Goal: Find specific page/section: Find specific page/section

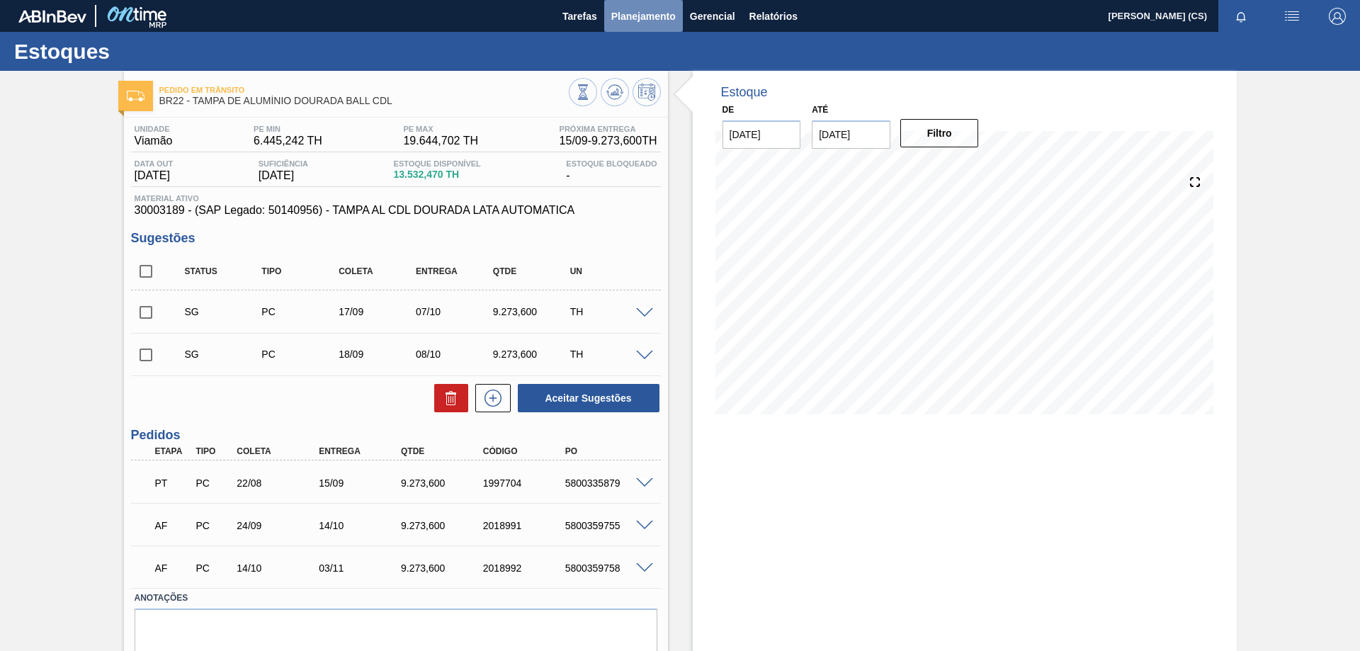
click at [609, 8] on button "Planejamento" at bounding box center [643, 16] width 79 height 32
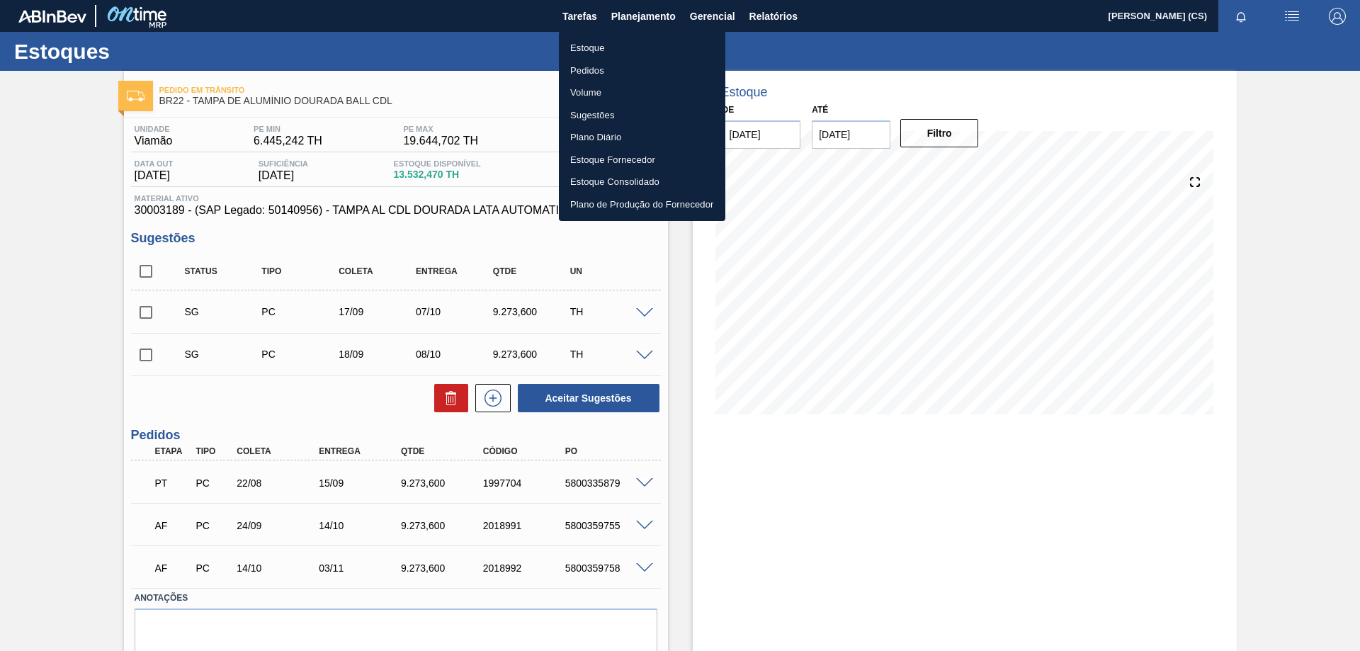
click at [594, 69] on li "Pedidos" at bounding box center [642, 71] width 166 height 23
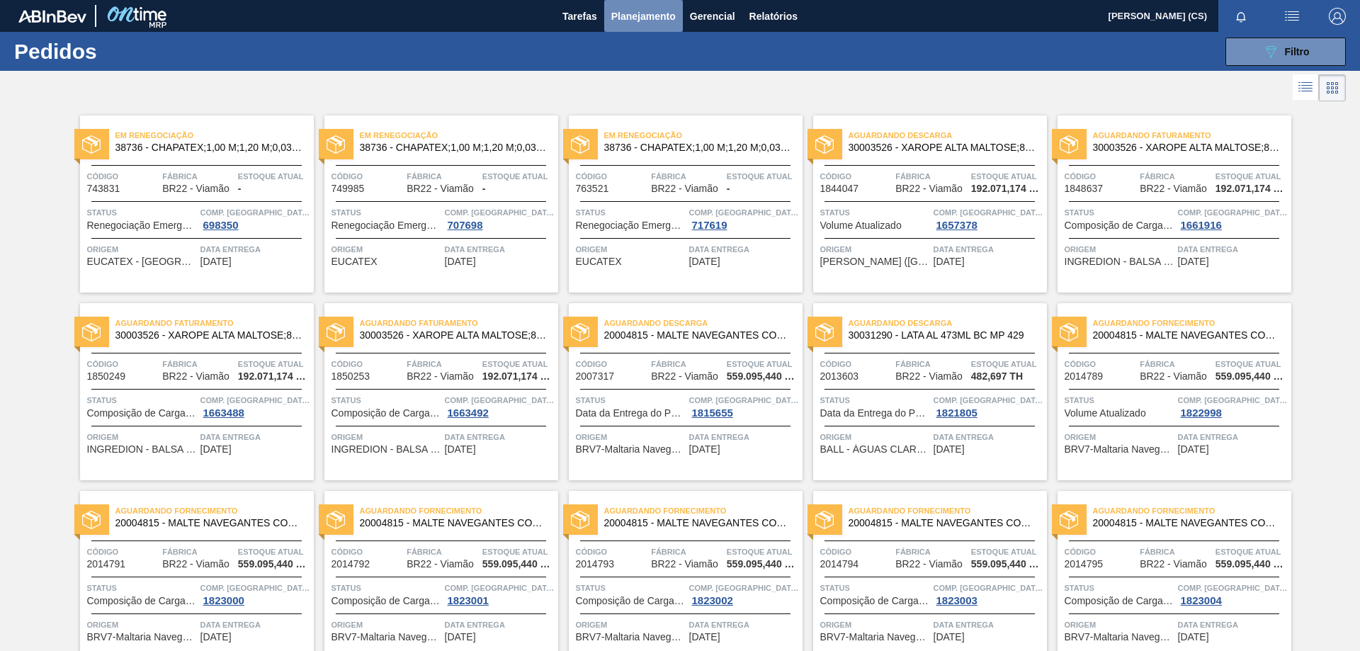
click at [630, 16] on span "Planejamento" at bounding box center [643, 16] width 64 height 17
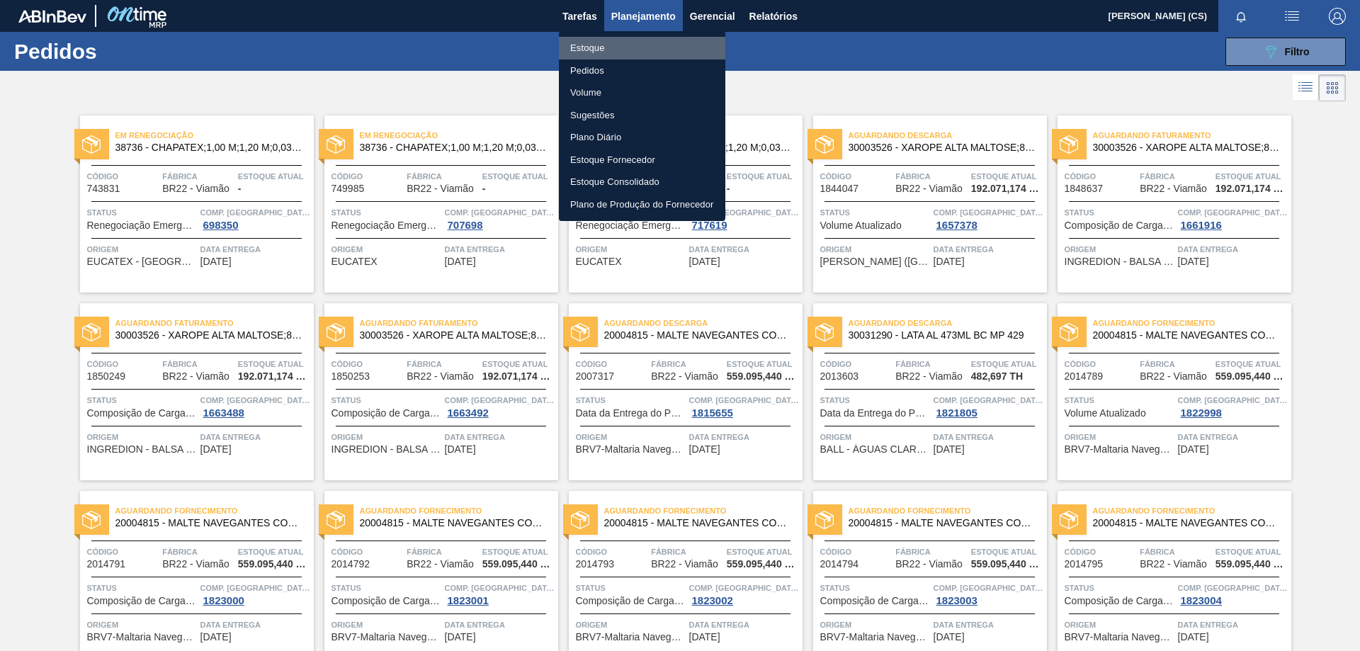
click at [603, 46] on li "Estoque" at bounding box center [642, 48] width 166 height 23
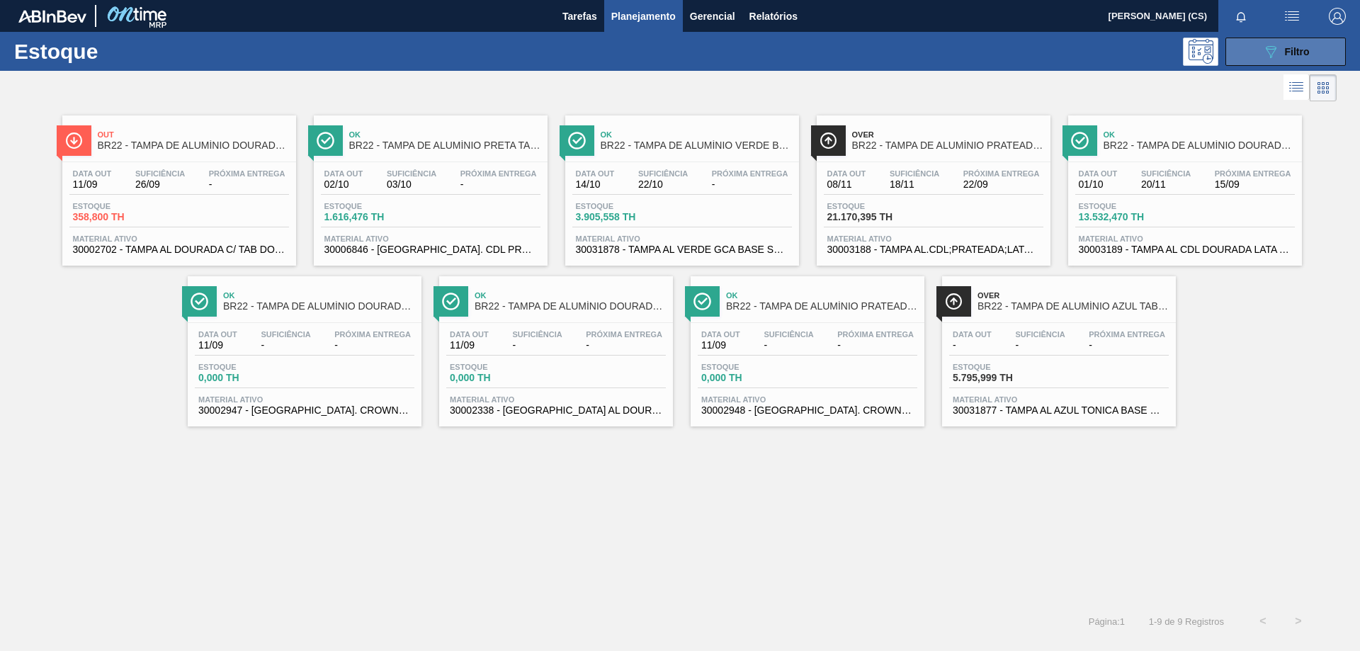
click at [1267, 51] on icon "089F7B8B-B2A5-4AFE-B5C0-19BA573D28AC" at bounding box center [1270, 51] width 17 height 17
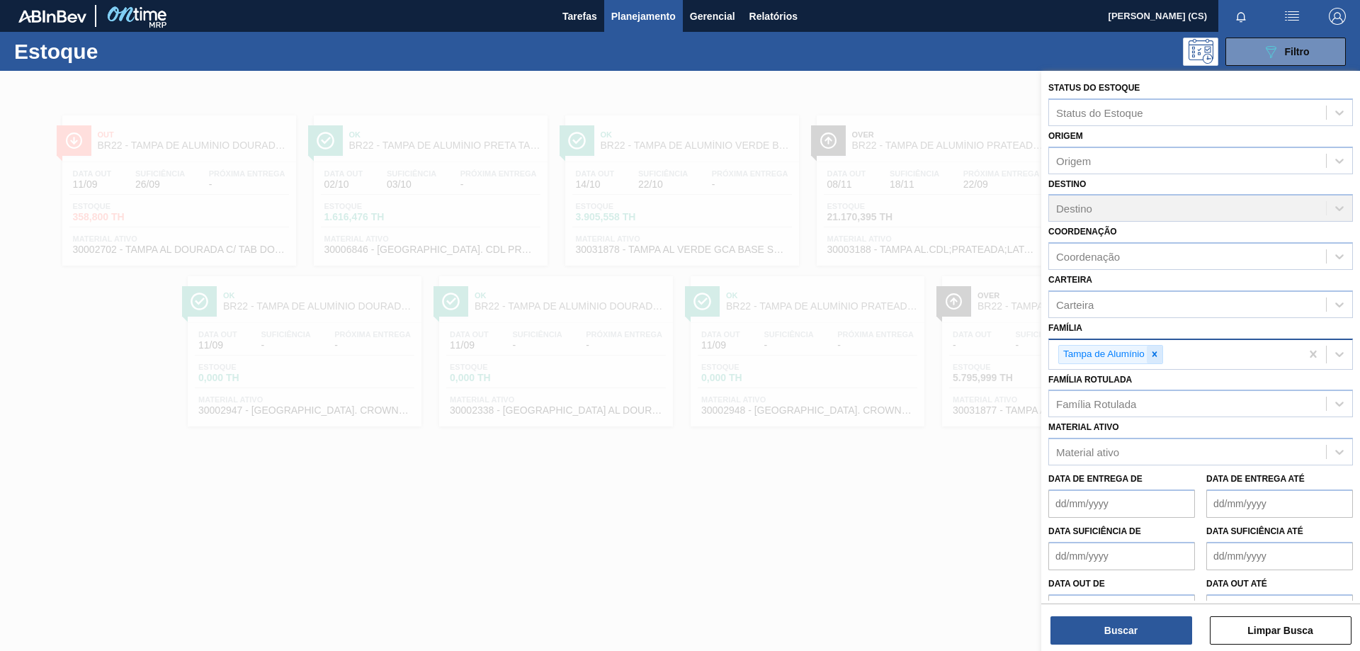
click at [1161, 356] on div at bounding box center [1155, 355] width 16 height 18
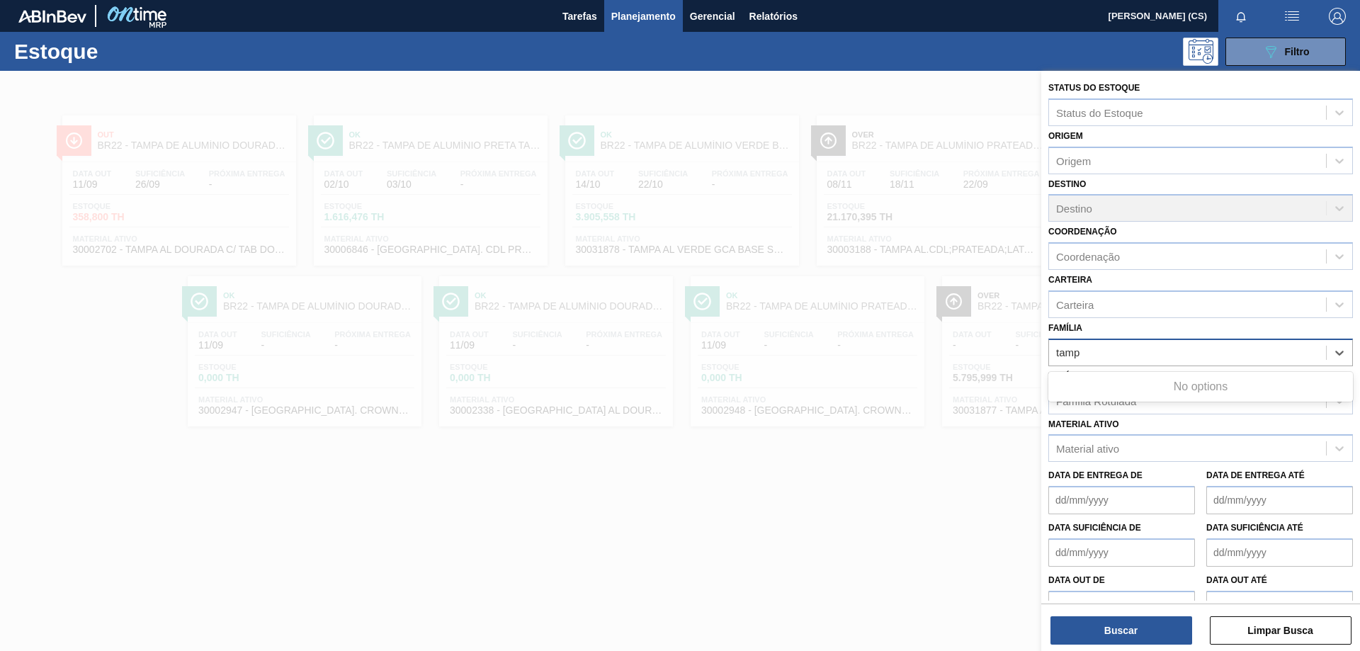
type input "[GEOGRAPHIC_DATA]"
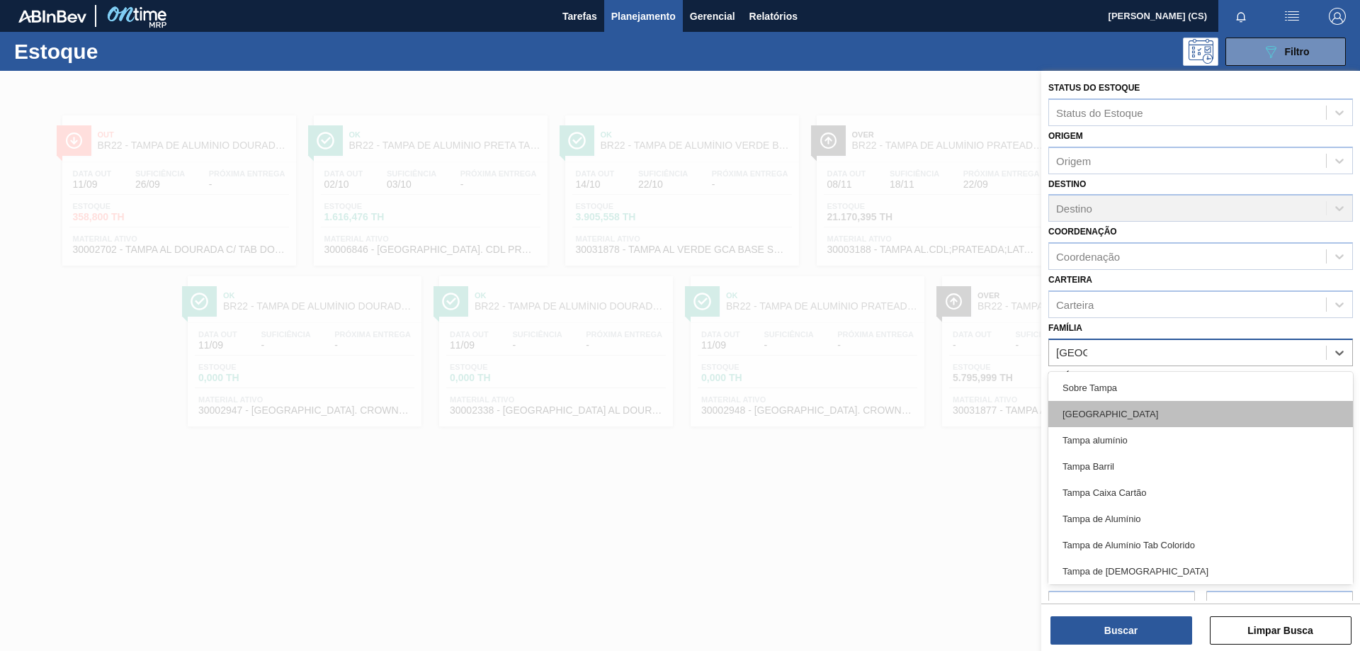
click at [1096, 414] on div "[GEOGRAPHIC_DATA]" at bounding box center [1200, 414] width 305 height 26
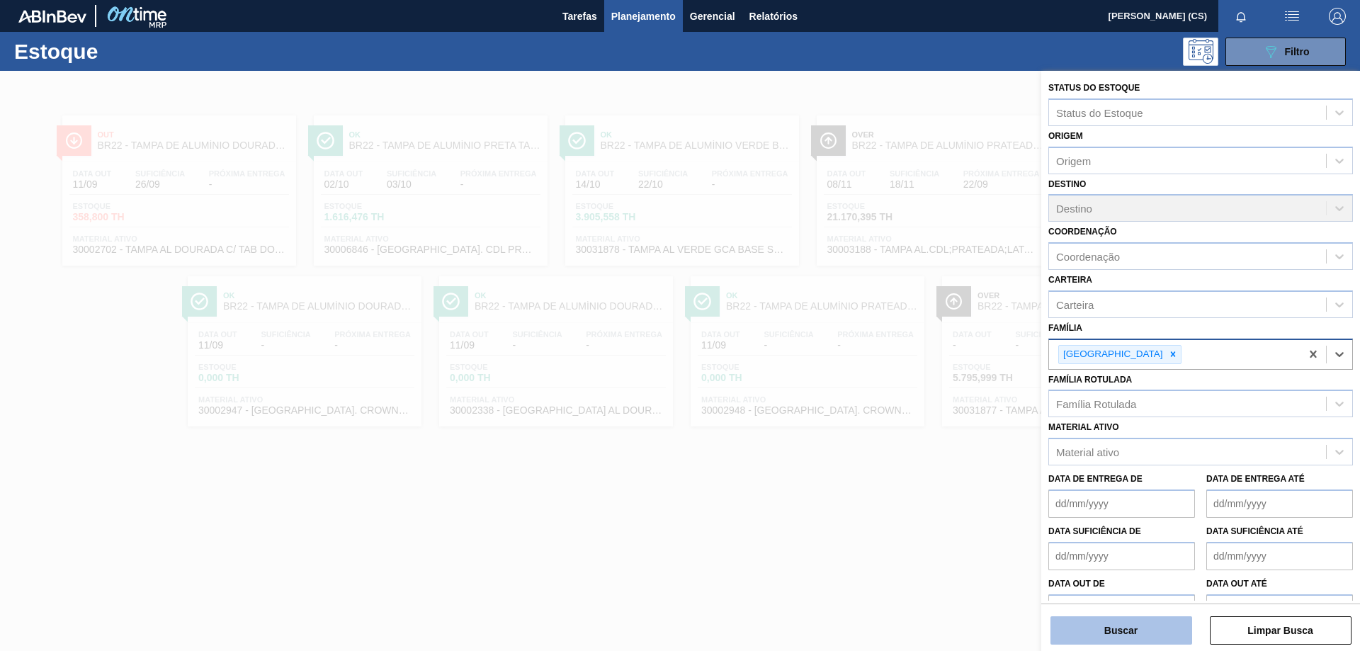
click at [1150, 630] on button "Buscar" at bounding box center [1121, 630] width 142 height 28
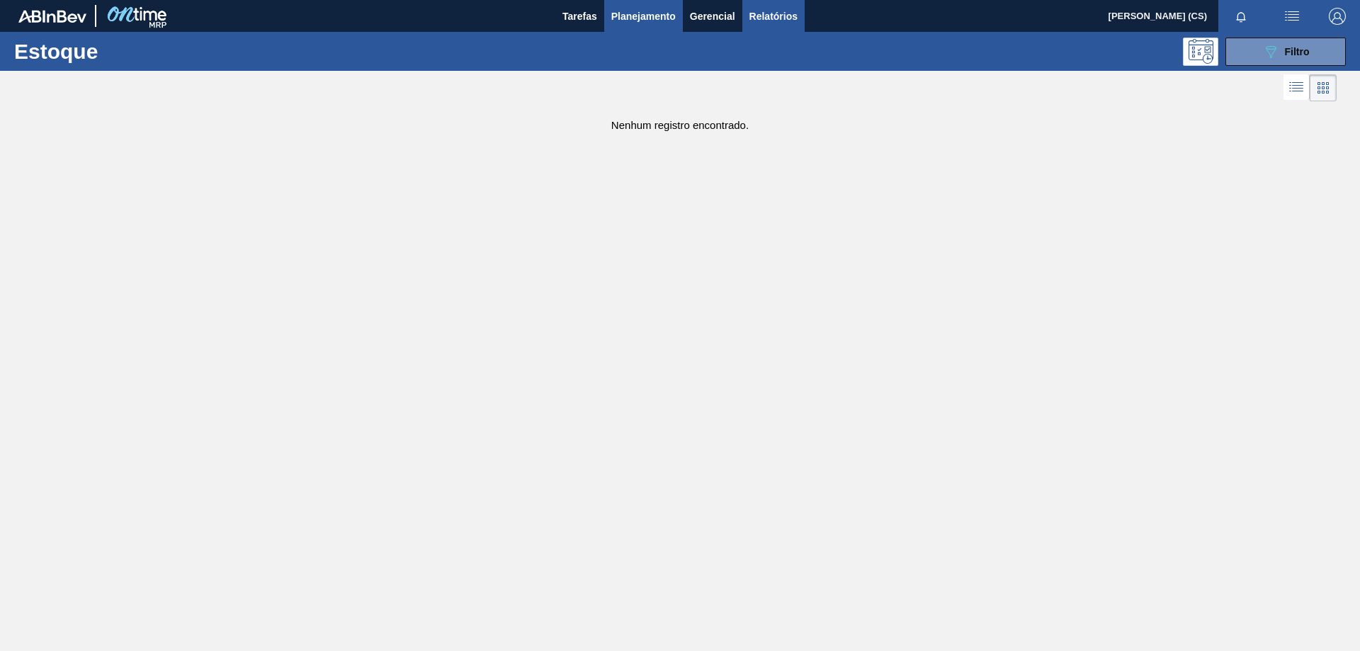
click at [785, 18] on span "Relatórios" at bounding box center [773, 16] width 48 height 17
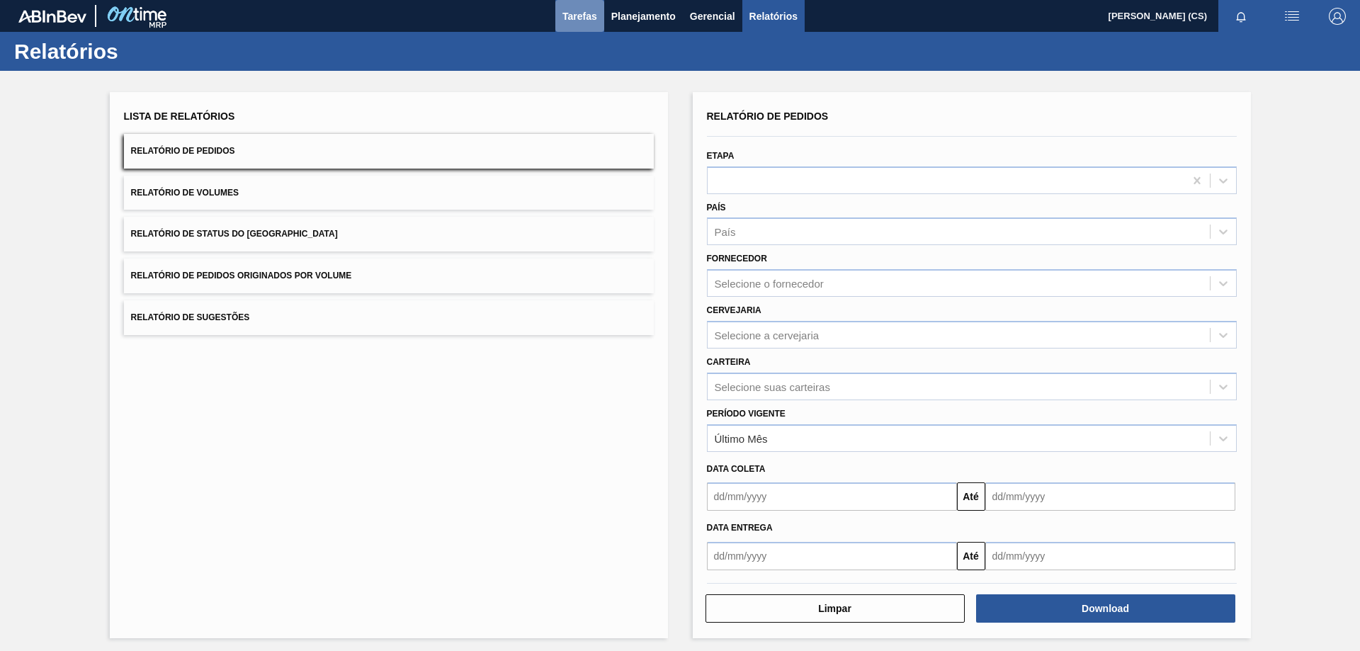
click at [582, 22] on span "Tarefas" at bounding box center [579, 16] width 35 height 17
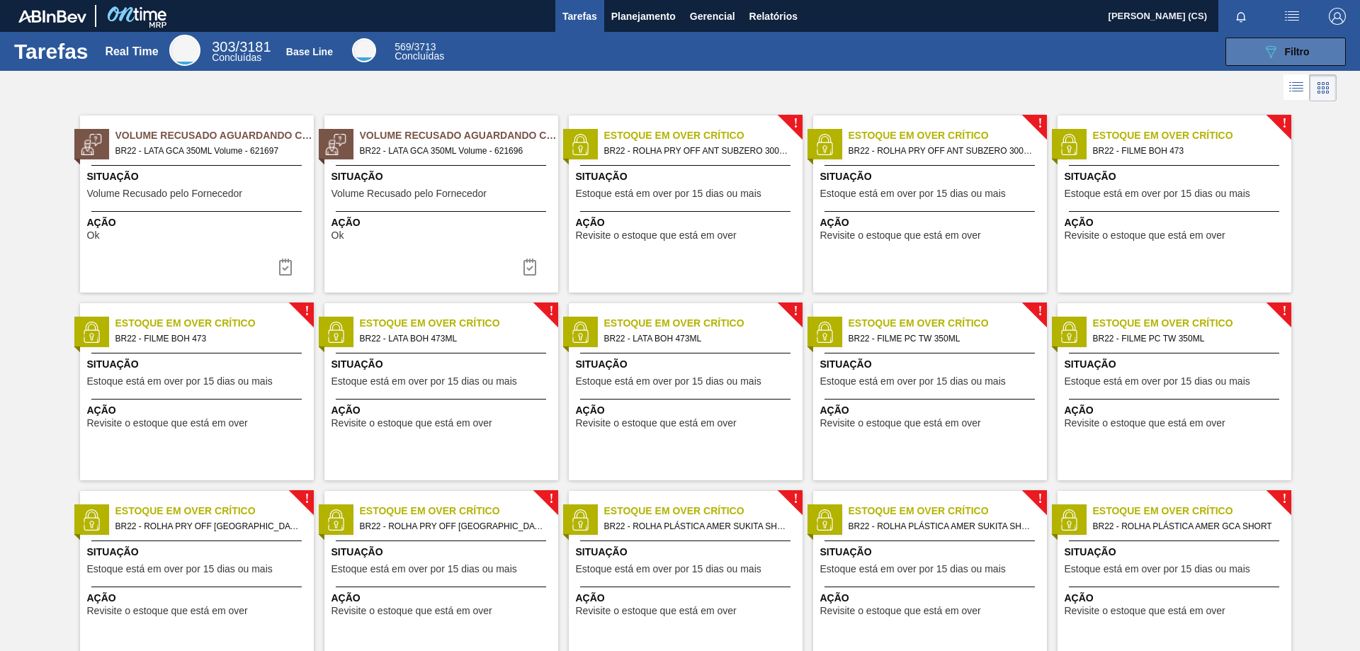
click at [1289, 53] on span "Filtro" at bounding box center [1297, 51] width 25 height 11
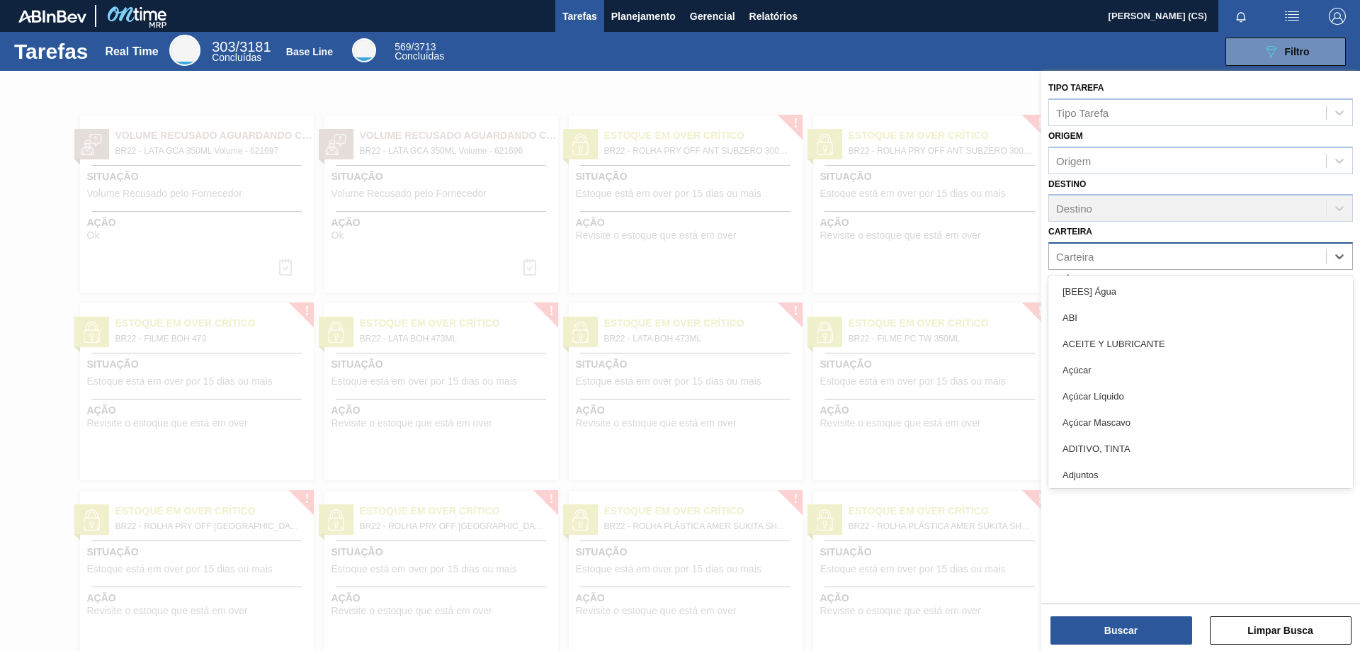
click at [1094, 256] on div "Carteira" at bounding box center [1075, 257] width 38 height 12
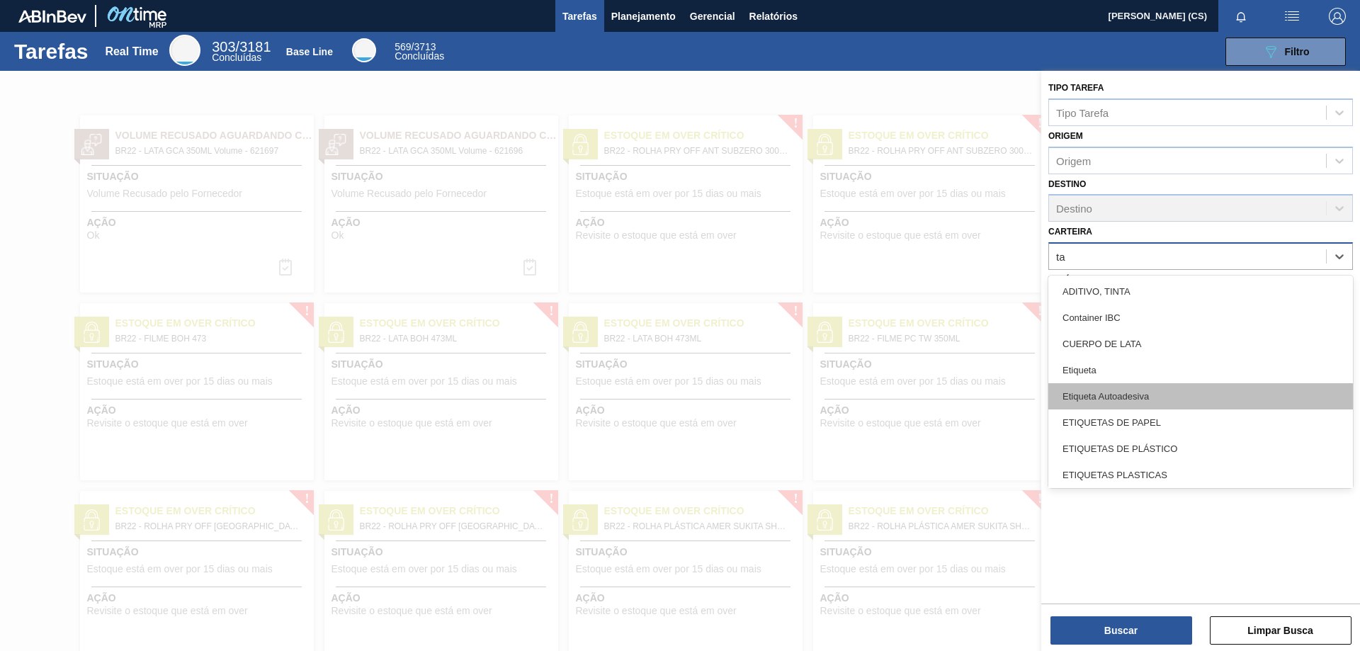
type input "tam"
click at [1148, 403] on div "Tampa de [DEMOGRAPHIC_DATA]" at bounding box center [1200, 396] width 305 height 26
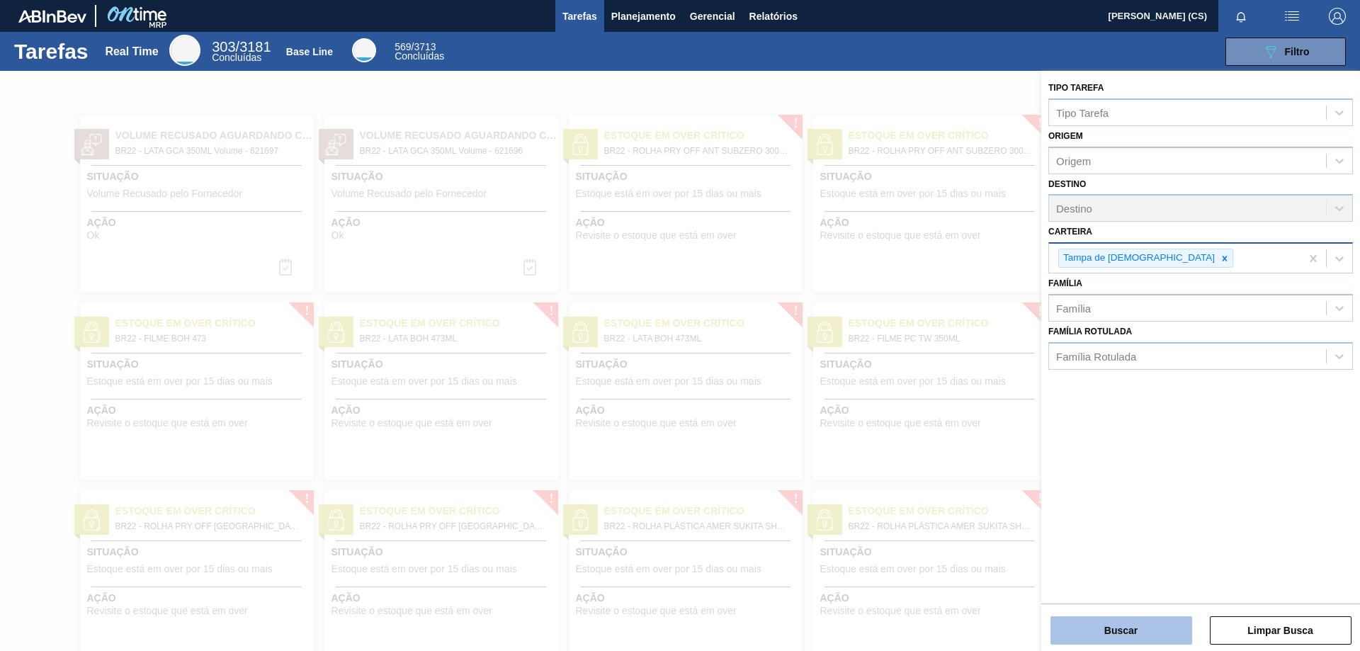
click at [1133, 630] on button "Buscar" at bounding box center [1121, 630] width 142 height 28
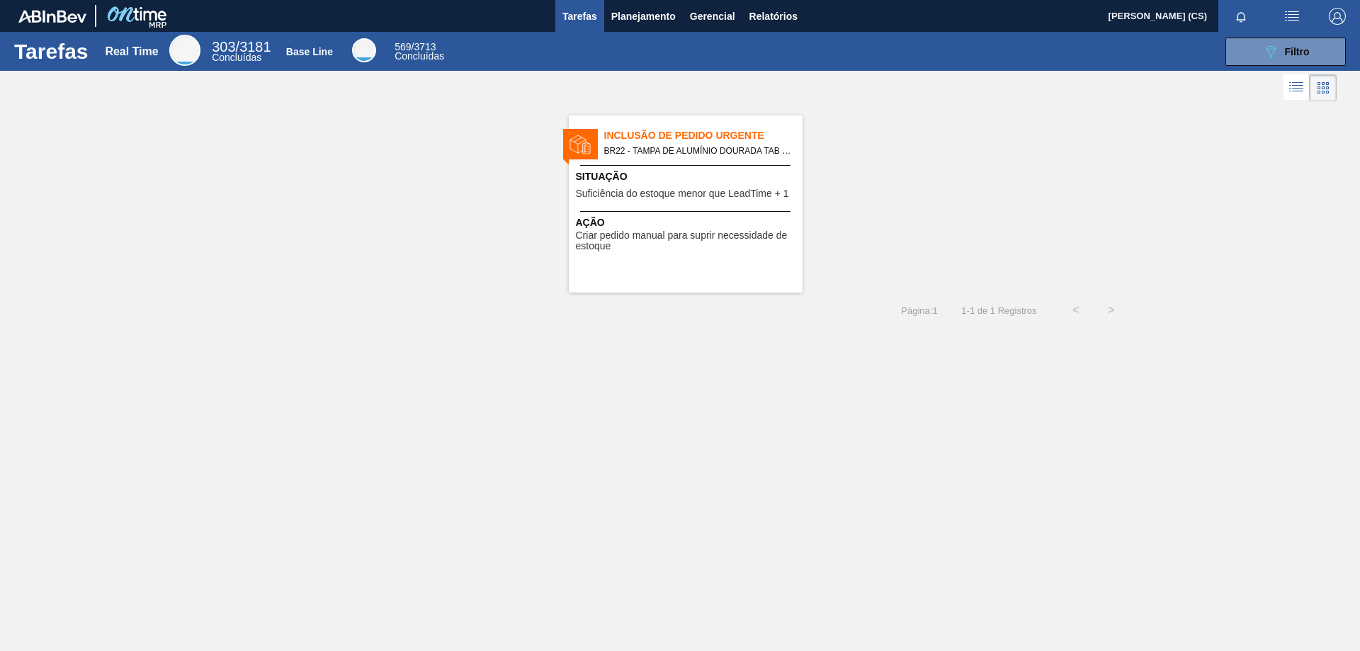
click at [579, 14] on span "Tarefas" at bounding box center [579, 16] width 35 height 17
click at [642, 22] on span "Planejamento" at bounding box center [643, 16] width 64 height 17
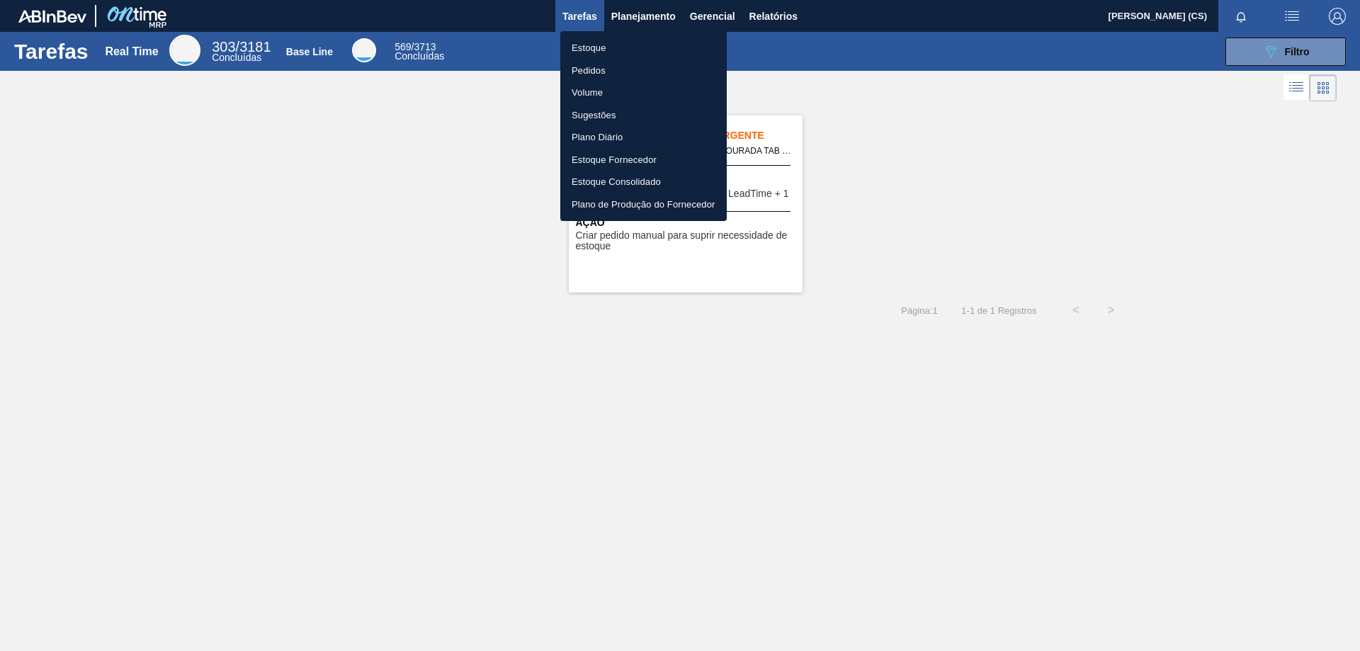
click at [638, 6] on div at bounding box center [680, 325] width 1360 height 651
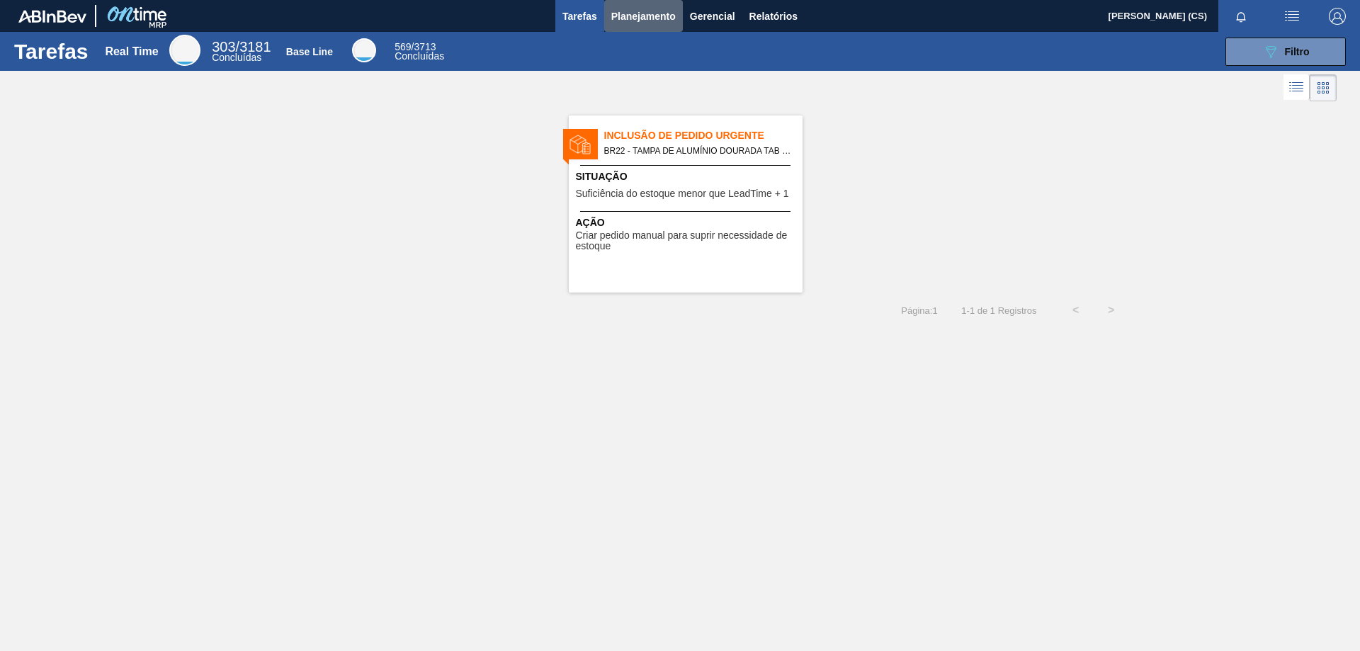
click at [640, 13] on span "Planejamento" at bounding box center [643, 16] width 64 height 17
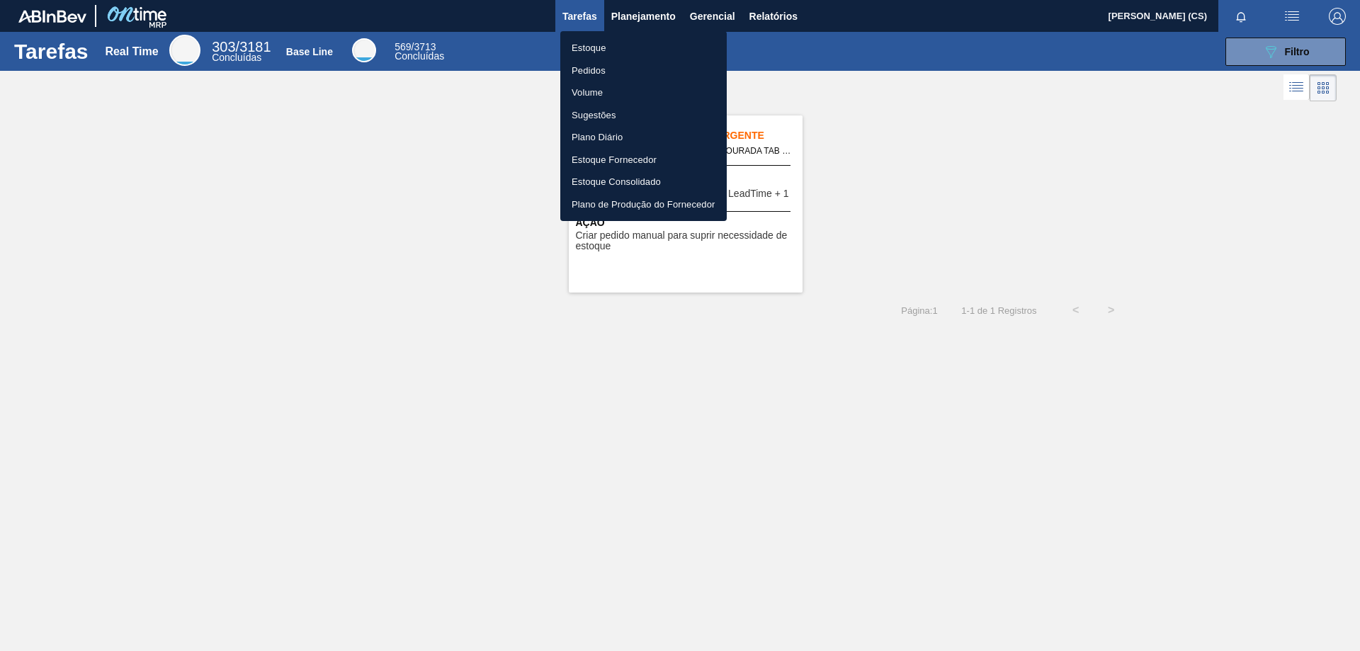
click at [600, 139] on li "Plano Diário" at bounding box center [643, 137] width 166 height 23
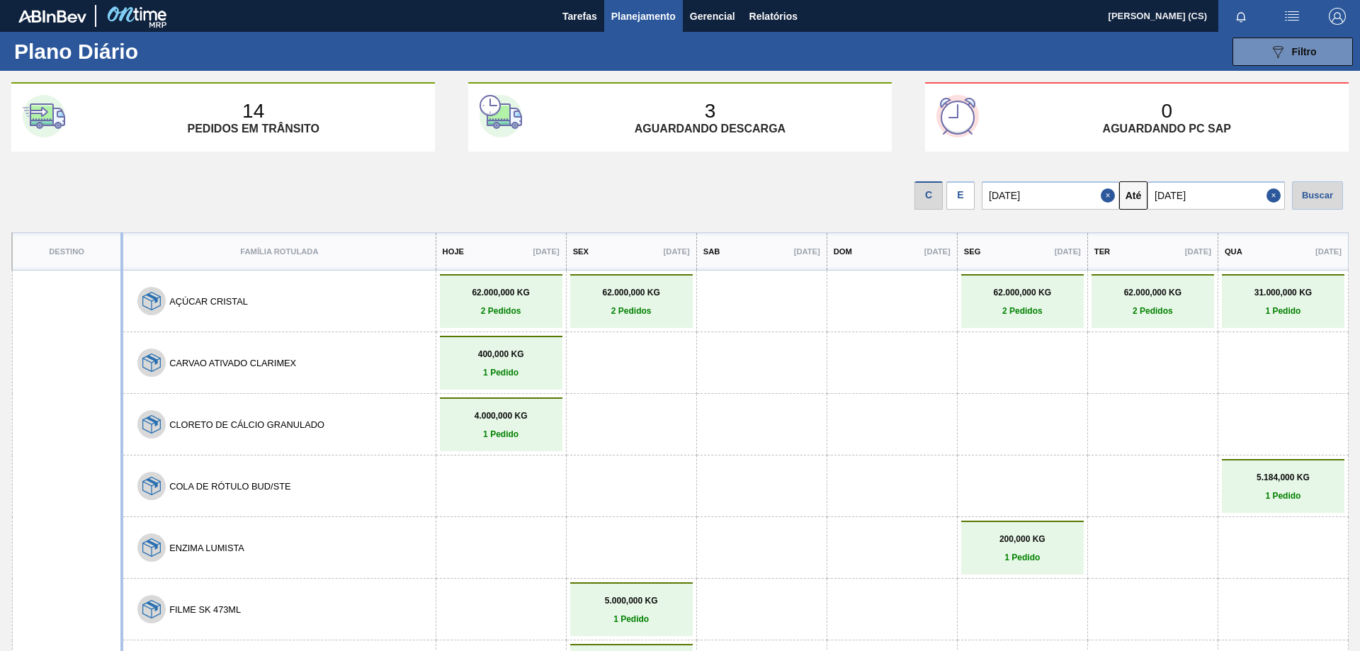
click at [968, 200] on div "E" at bounding box center [960, 195] width 28 height 28
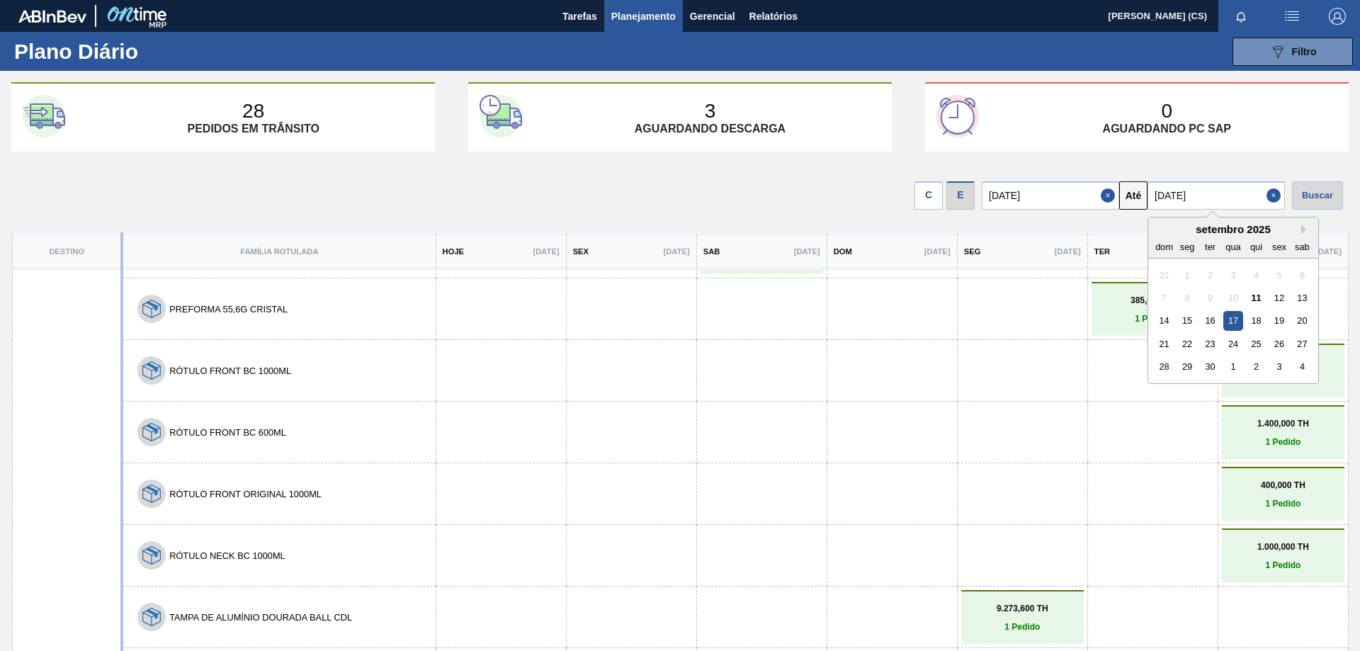
click at [1214, 197] on input "[DATE]" at bounding box center [1216, 195] width 137 height 28
click at [1257, 345] on div "25" at bounding box center [1256, 343] width 19 height 19
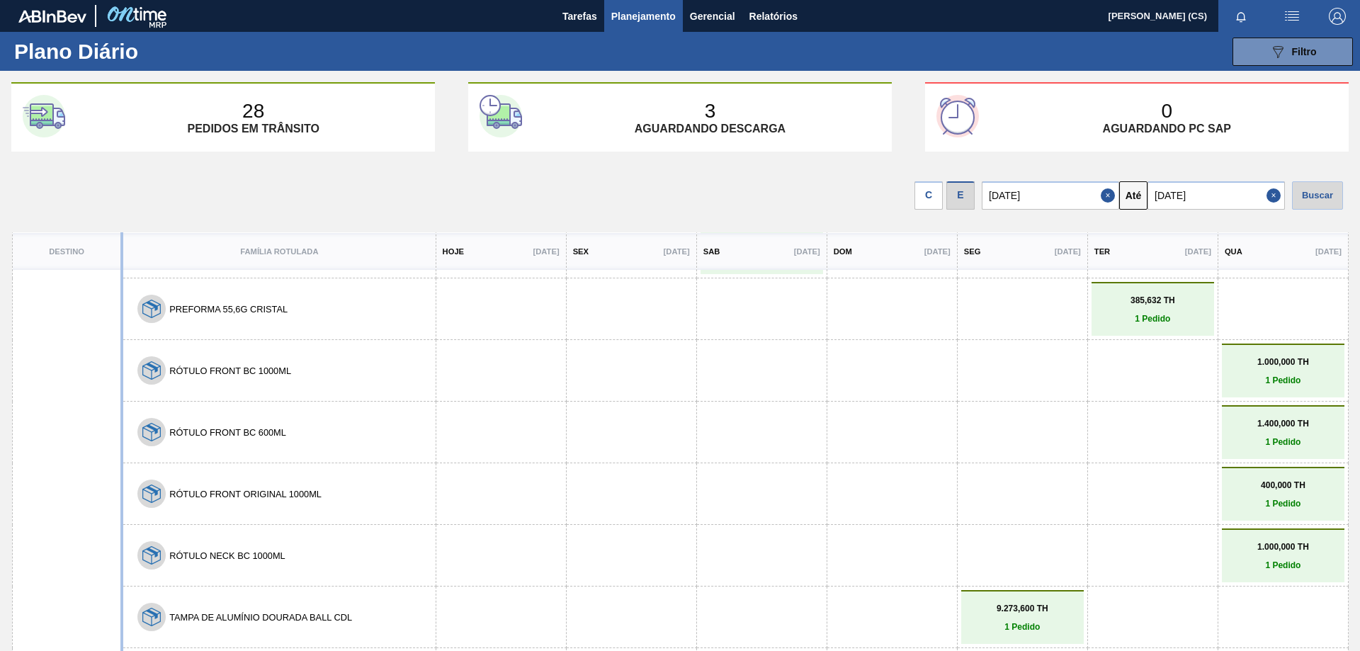
type input "[DATE]"
click at [1303, 205] on div "Buscar" at bounding box center [1317, 195] width 51 height 28
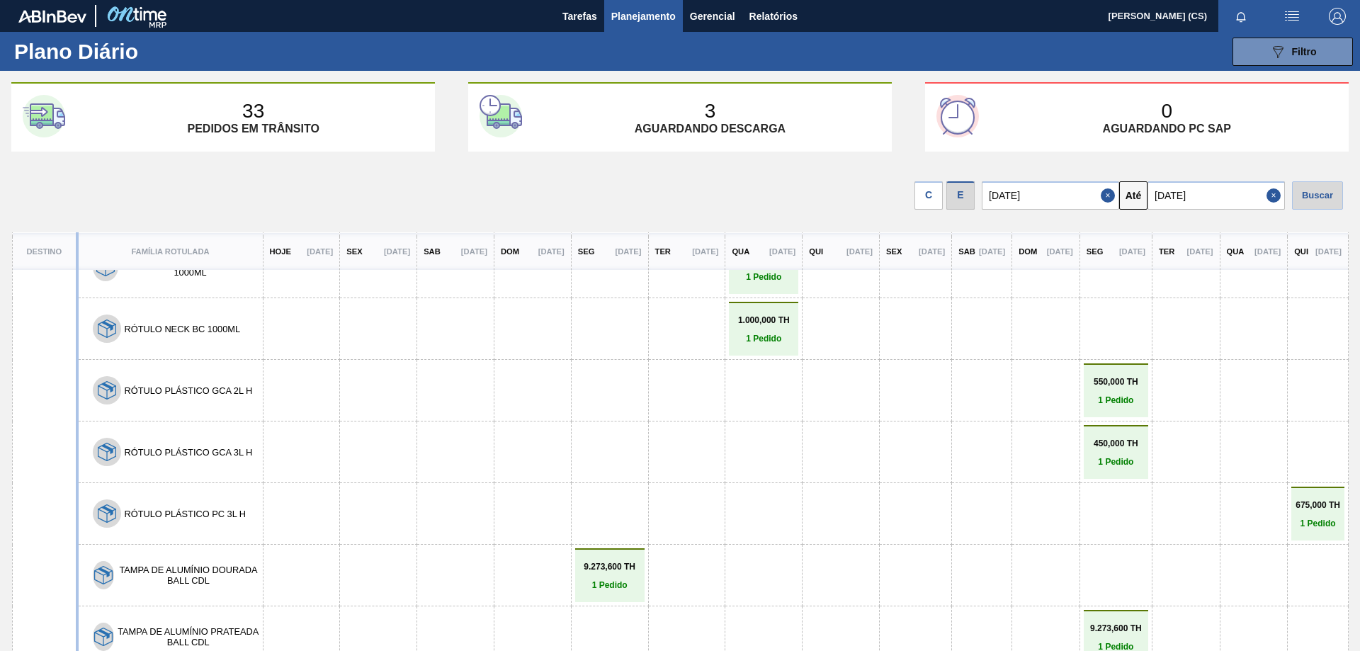
scroll to position [59, 0]
